Goal: Entertainment & Leisure: Consume media (video, audio)

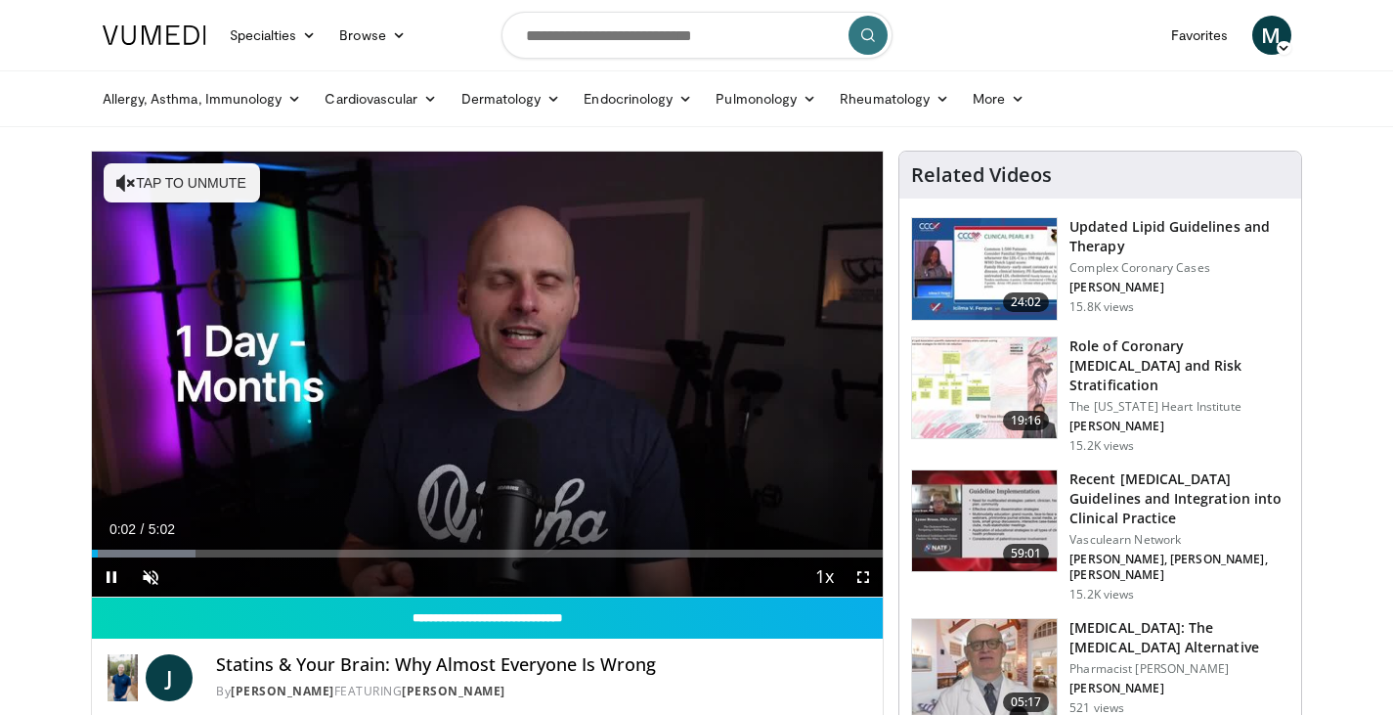
click at [192, 168] on button "Tap to unmute" at bounding box center [182, 182] width 156 height 39
